Goal: Download file/media

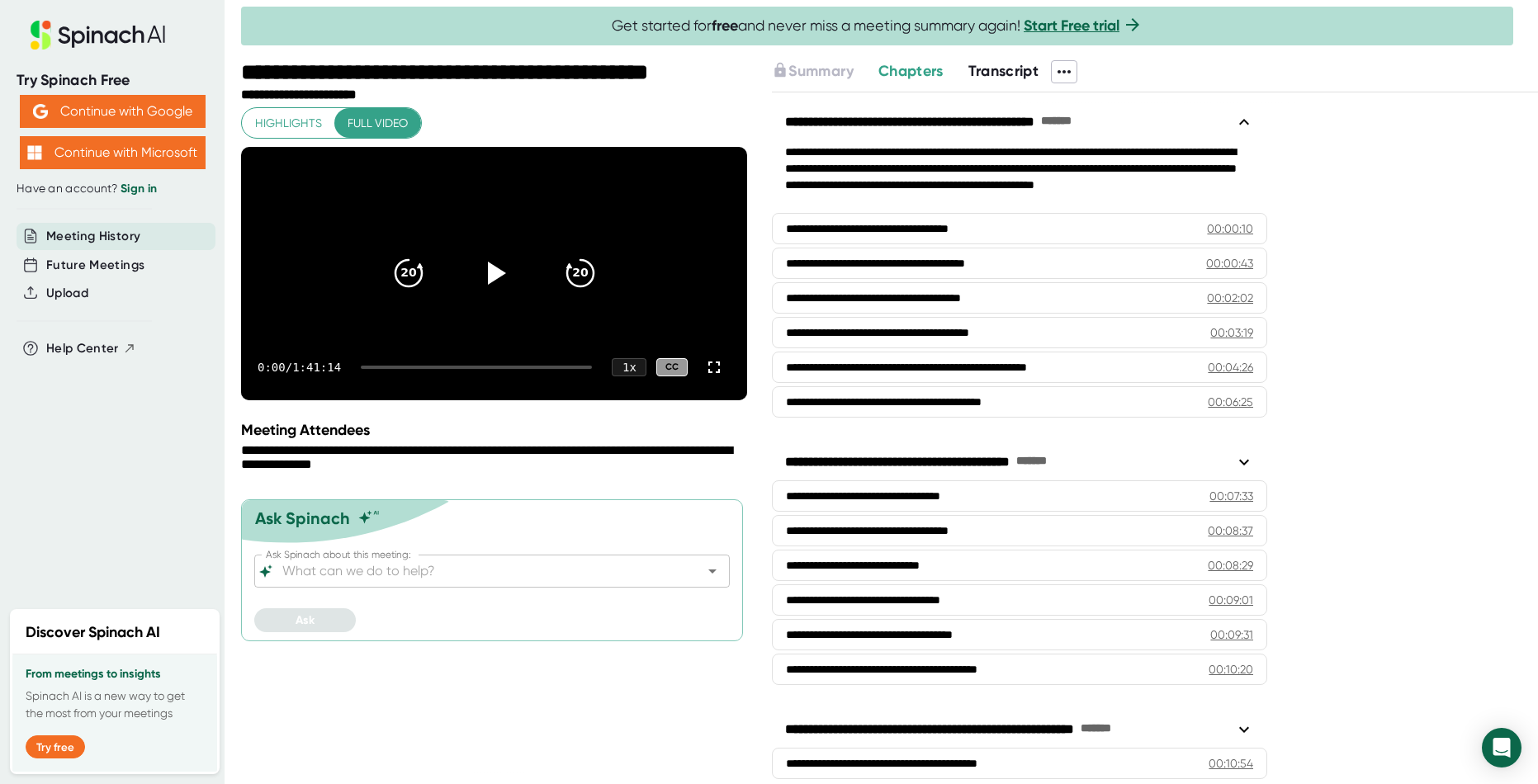
click at [1070, 70] on icon at bounding box center [1064, 72] width 20 height 20
click at [1078, 156] on div "Download Transcript" at bounding box center [1134, 159] width 131 height 17
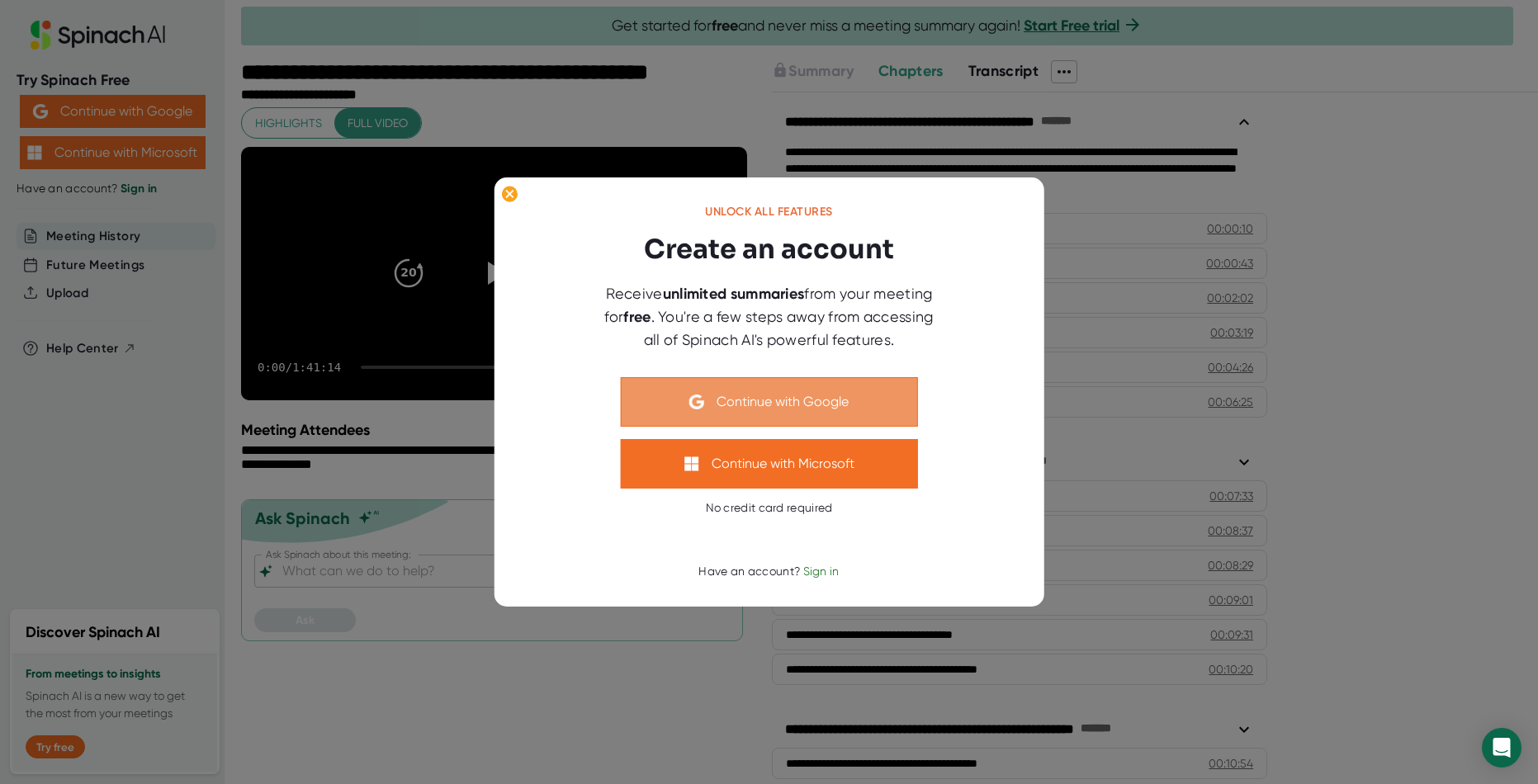
click at [717, 397] on button "Continue with Google" at bounding box center [769, 402] width 297 height 49
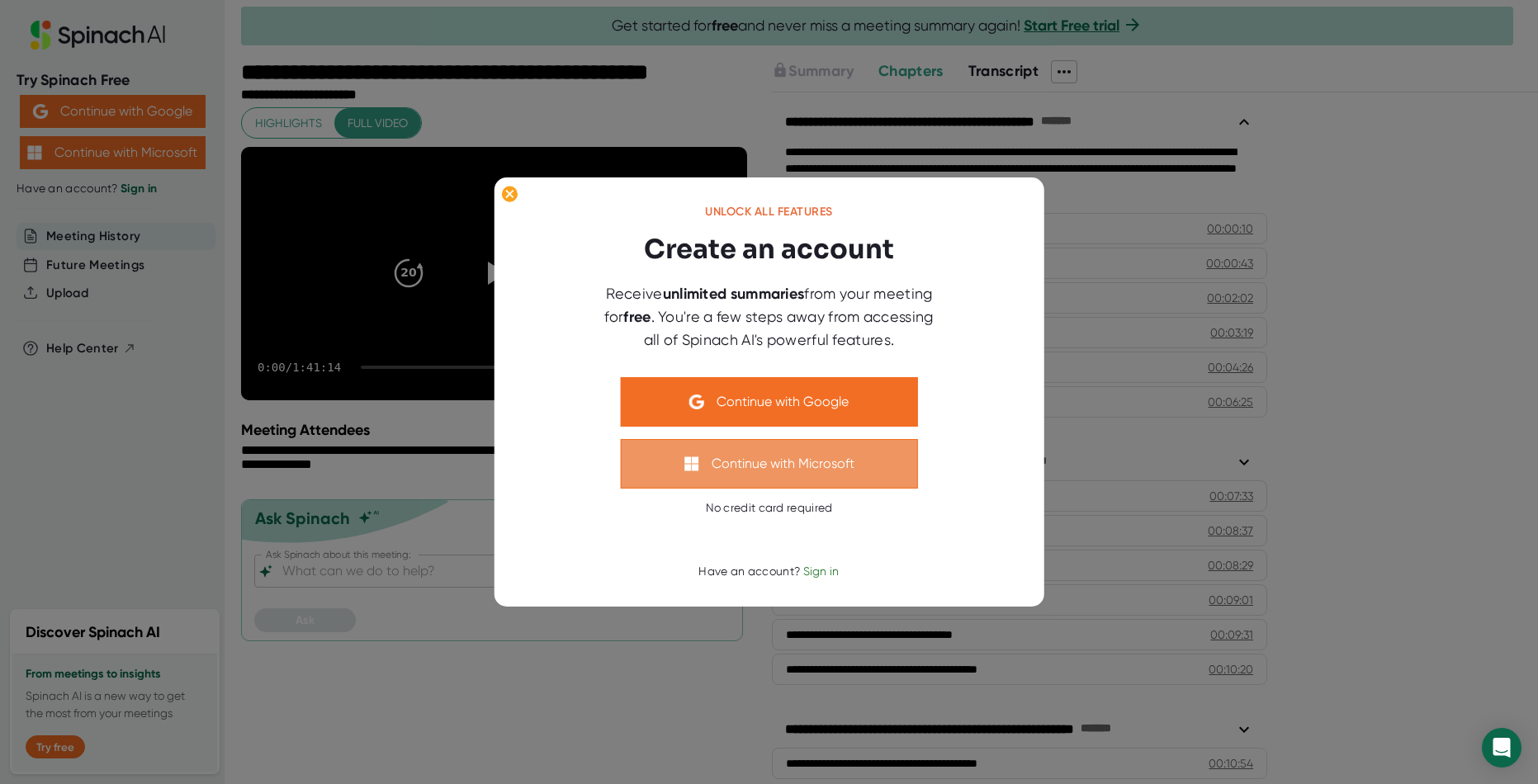
click at [786, 461] on button "Continue with Microsoft" at bounding box center [769, 464] width 297 height 49
